Goal: Task Accomplishment & Management: Use online tool/utility

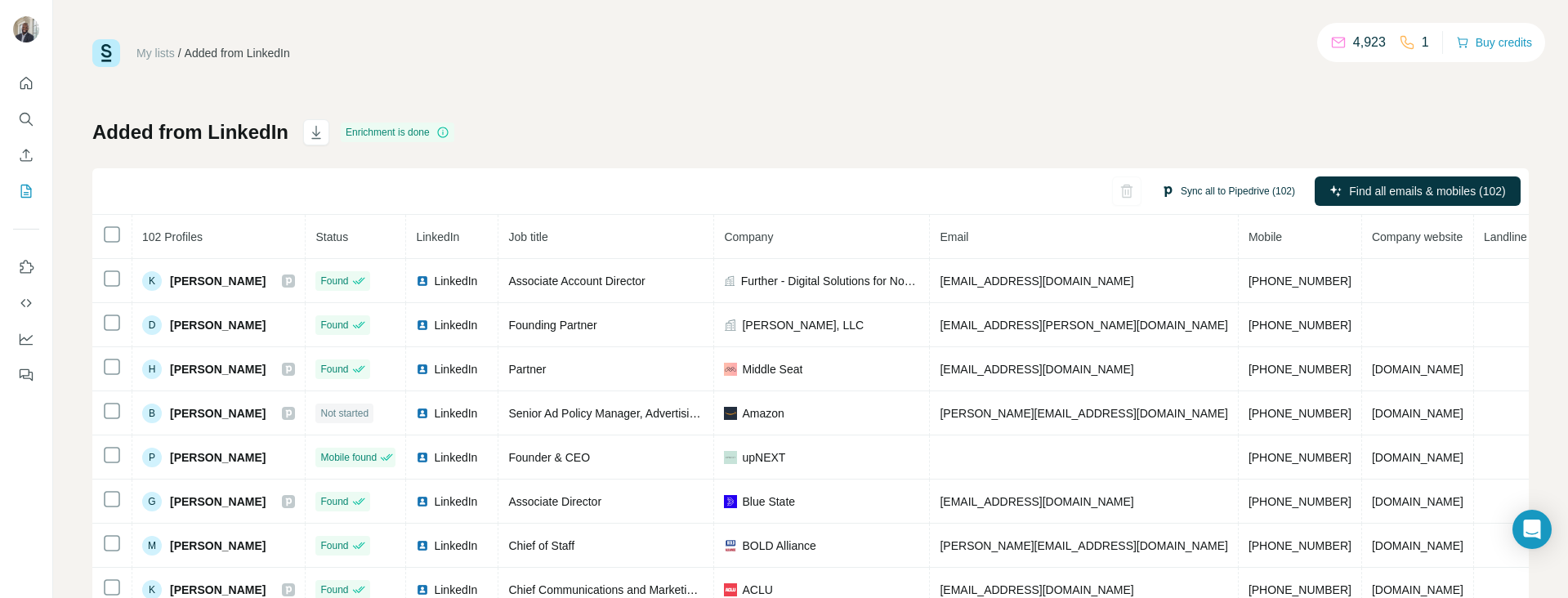
click at [1274, 193] on button "Sync all to Pipedrive (102)" at bounding box center [1228, 191] width 157 height 25
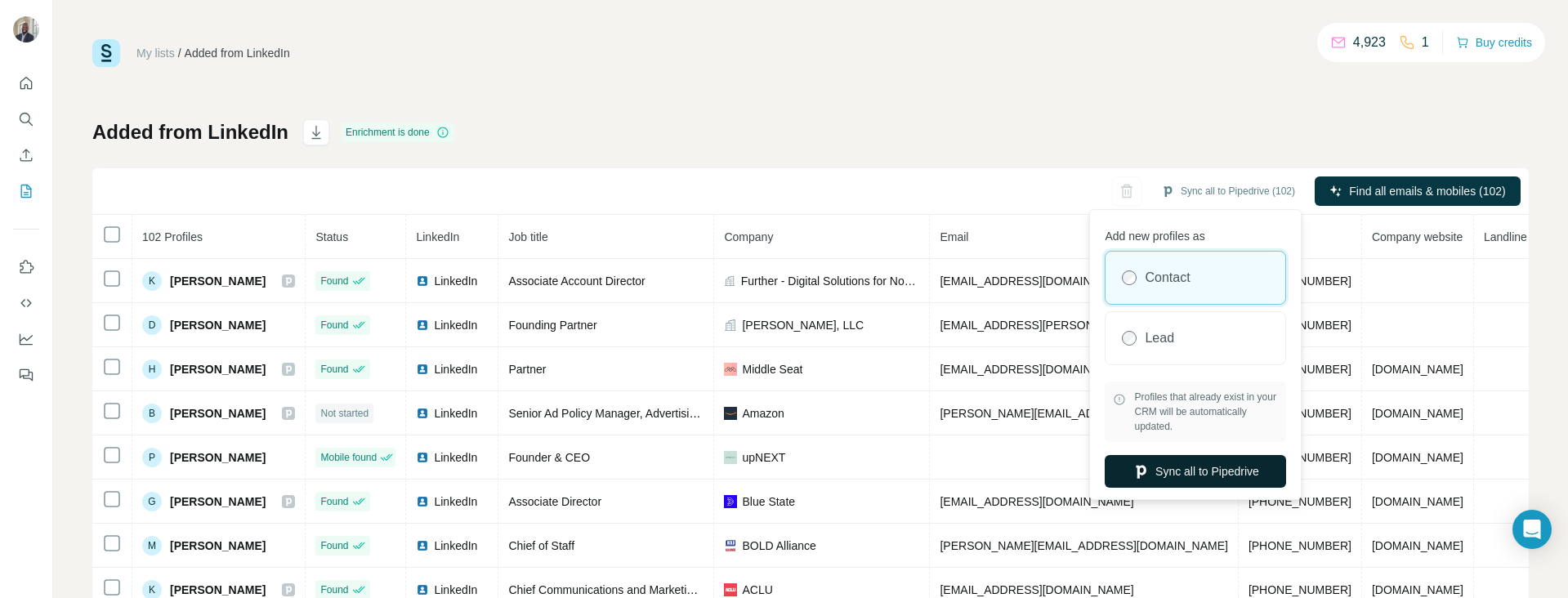
click at [1227, 473] on button "Sync all to Pipedrive" at bounding box center [1196, 471] width 182 height 33
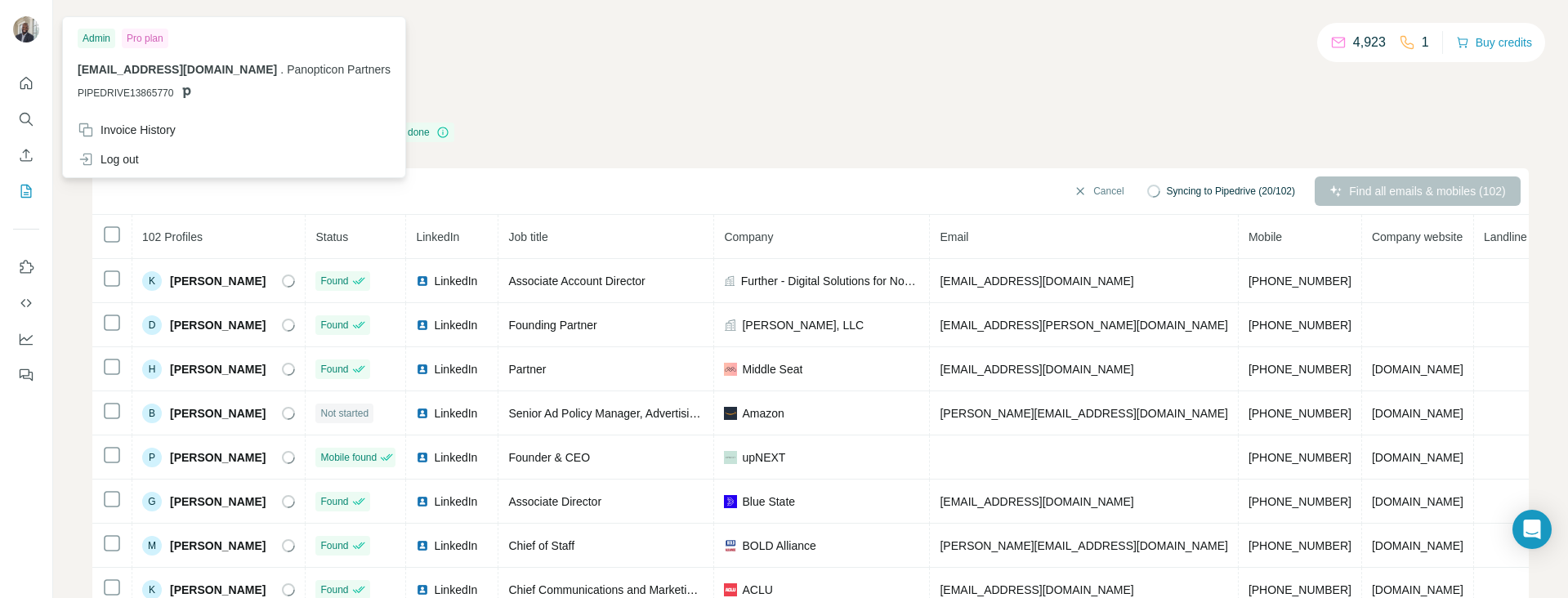
click at [28, 30] on img at bounding box center [27, 29] width 27 height 26
click at [20, 22] on img at bounding box center [27, 29] width 27 height 26
click at [32, 84] on icon "Quick start" at bounding box center [27, 82] width 12 height 12
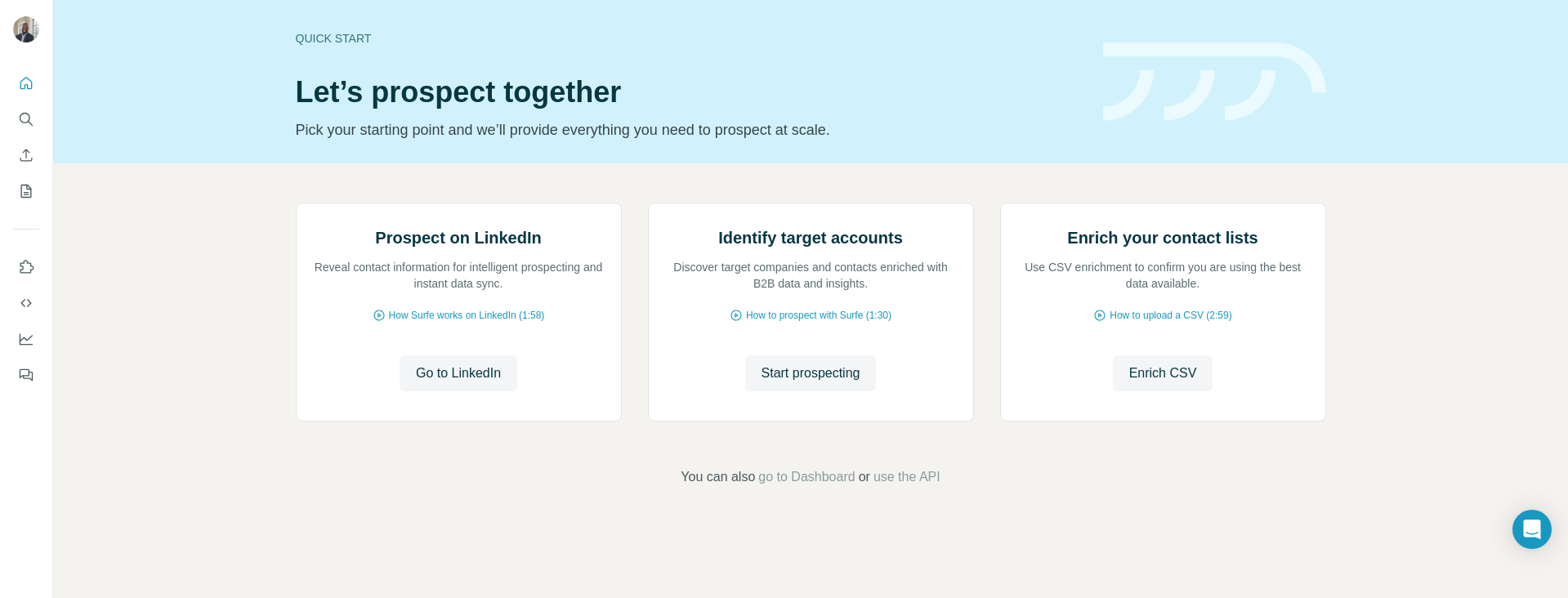
scroll to position [108, 0]
click at [797, 486] on span "go to Dashboard" at bounding box center [807, 477] width 97 height 20
